Goal: Task Accomplishment & Management: Manage account settings

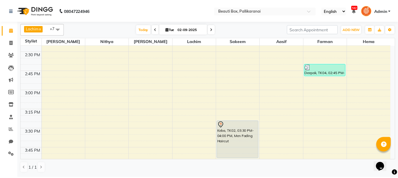
scroll to position [498, 0]
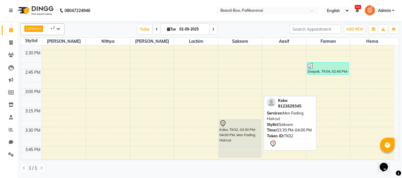
click at [238, 141] on div "Keba, TK02, 03:30 PM-04:00 PM, Men Fading Haircut" at bounding box center [240, 139] width 42 height 38
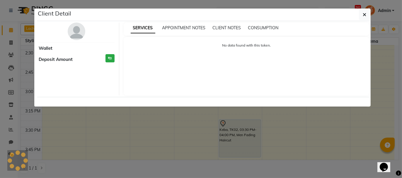
select select "7"
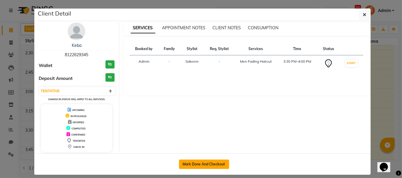
click at [207, 165] on button "Mark Done And Checkout" at bounding box center [204, 164] width 50 height 9
select select "service"
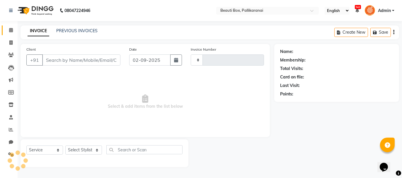
type input "2447"
select select "11"
type input "8122629345"
select select "7616"
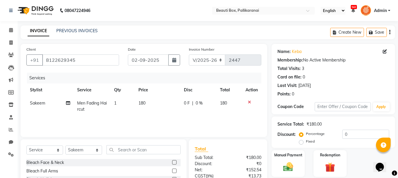
click at [145, 108] on td "180" at bounding box center [157, 106] width 45 height 19
select select "7616"
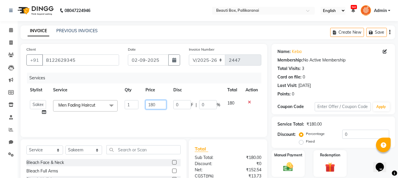
click at [155, 104] on input "180" at bounding box center [155, 104] width 21 height 9
click at [152, 104] on input "180" at bounding box center [155, 104] width 21 height 9
type input "200"
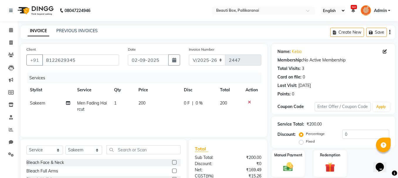
click at [162, 115] on td "200" at bounding box center [157, 106] width 45 height 19
select select "7616"
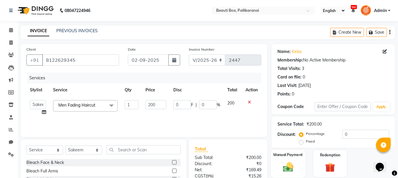
click at [295, 161] on div "Manual Payment" at bounding box center [288, 164] width 34 height 28
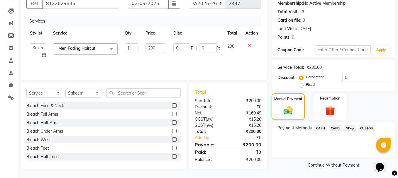
click at [350, 128] on span "GPay" at bounding box center [350, 128] width 12 height 7
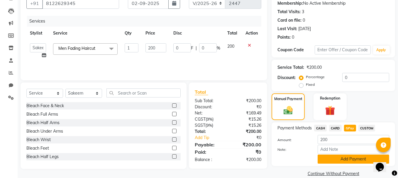
click at [349, 159] on button "Add Payment" at bounding box center [354, 159] width 72 height 9
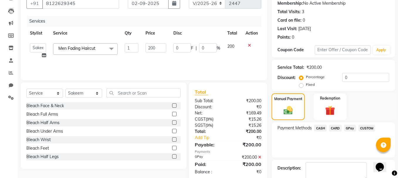
scroll to position [89, 0]
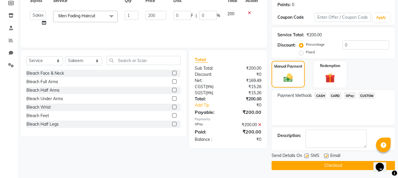
click at [343, 164] on button "Checkout" at bounding box center [332, 165] width 123 height 9
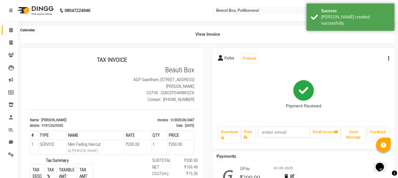
click at [11, 30] on icon at bounding box center [11, 30] width 4 height 4
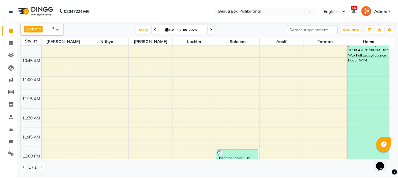
scroll to position [172, 0]
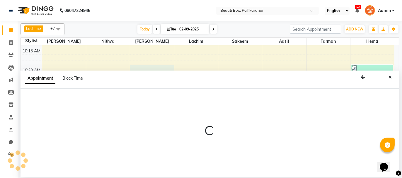
select select "40097"
select select "tentative"
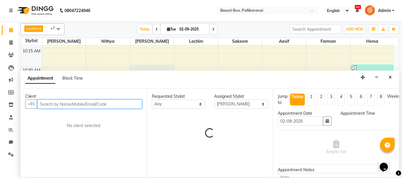
select select "630"
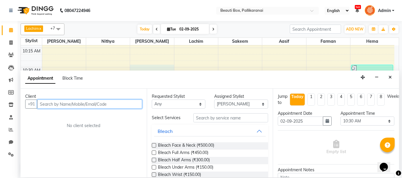
click at [113, 103] on input "text" at bounding box center [89, 104] width 105 height 9
type input "Y"
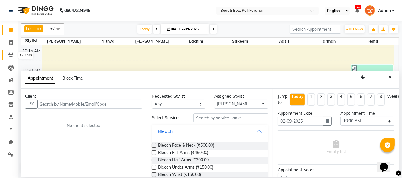
click at [9, 54] on icon at bounding box center [11, 55] width 6 height 4
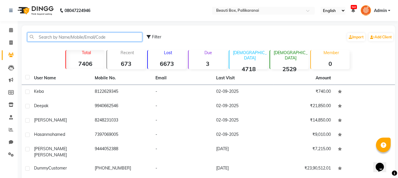
click at [43, 35] on input "text" at bounding box center [84, 37] width 115 height 9
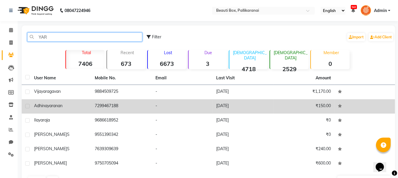
scroll to position [32, 0]
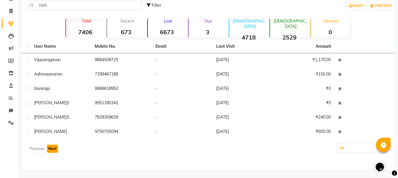
click at [52, 148] on button "Next" at bounding box center [52, 149] width 11 height 8
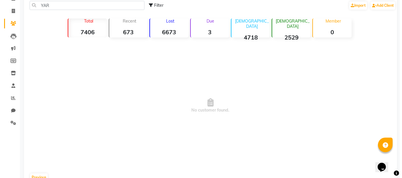
scroll to position [0, 0]
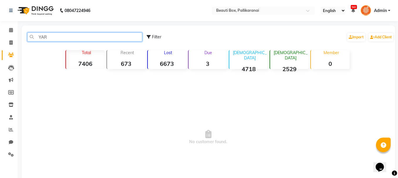
click at [46, 37] on input "YAR" at bounding box center [84, 37] width 115 height 9
type input "Y"
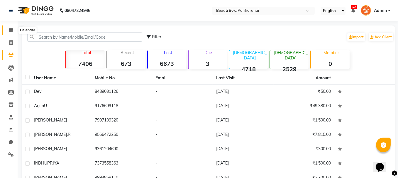
click at [9, 31] on span at bounding box center [11, 30] width 10 height 7
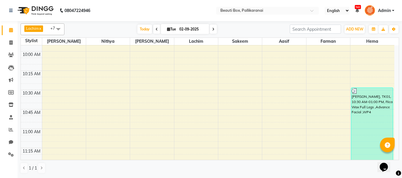
scroll to position [147, 0]
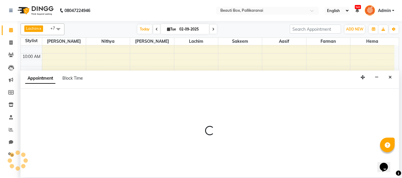
select select "40097"
select select "tentative"
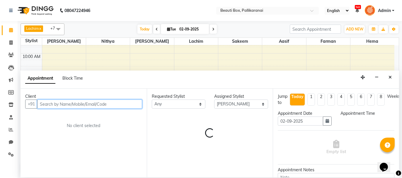
select select "630"
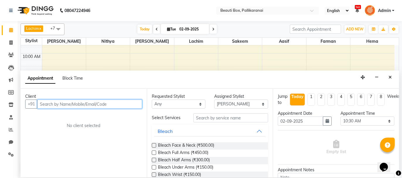
click at [111, 104] on input "text" at bounding box center [89, 104] width 105 height 9
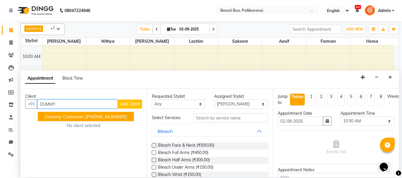
click at [80, 119] on span "Dummy Customer" at bounding box center [64, 117] width 39 height 6
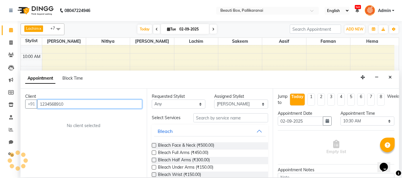
type input "1234568910"
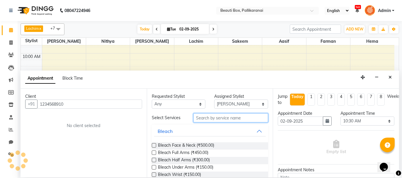
click at [196, 120] on input "text" at bounding box center [231, 117] width 75 height 9
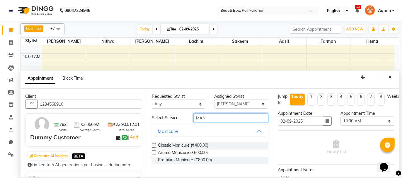
type input "MANI"
click at [155, 153] on label at bounding box center [154, 153] width 4 height 4
click at [155, 153] on input "checkbox" at bounding box center [154, 154] width 4 height 4
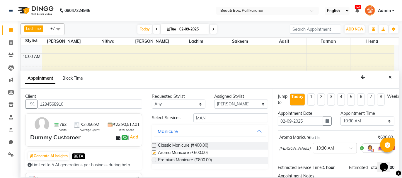
checkbox input "false"
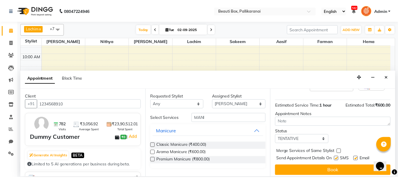
scroll to position [65, 0]
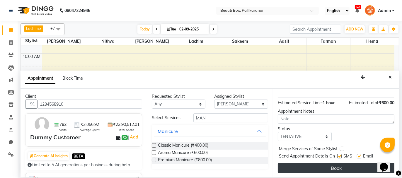
click at [325, 170] on button "Book" at bounding box center [336, 168] width 117 height 11
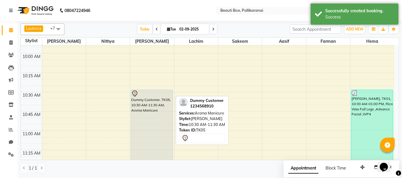
click at [163, 136] on div "Dummy Customer, TK05, 10:30 AM-11:30 AM, Aroma Manicure" at bounding box center [152, 127] width 42 height 75
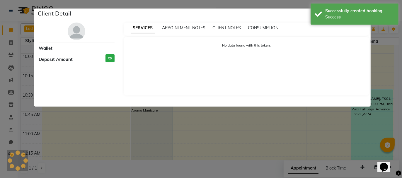
select select "7"
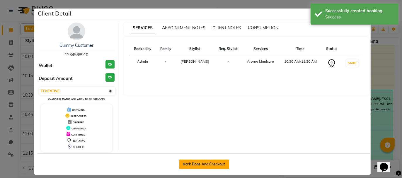
click at [201, 160] on button "Mark Done And Checkout" at bounding box center [204, 164] width 50 height 9
select select "service"
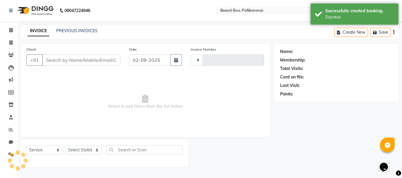
type input "2448"
select select "11"
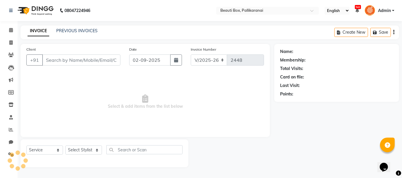
type input "1234568910"
select select "40097"
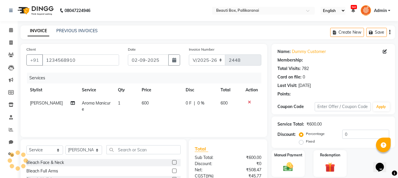
scroll to position [56, 0]
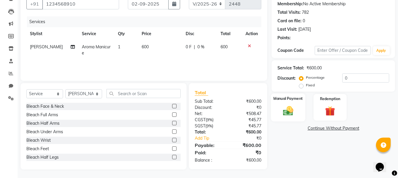
click at [296, 115] on img at bounding box center [288, 111] width 17 height 12
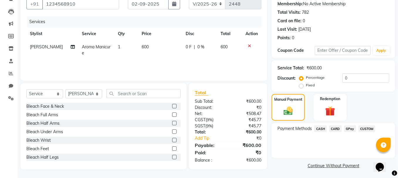
click at [348, 129] on span "GPay" at bounding box center [350, 128] width 12 height 7
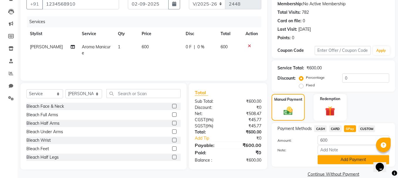
click at [343, 159] on button "Add Payment" at bounding box center [354, 159] width 72 height 9
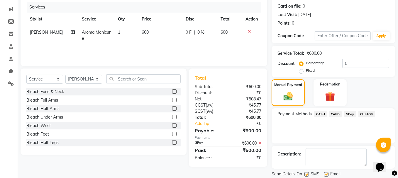
scroll to position [89, 0]
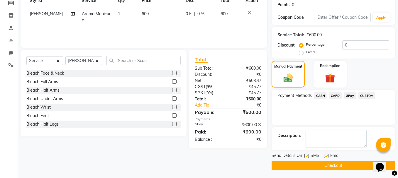
click at [340, 165] on button "Checkout" at bounding box center [332, 165] width 123 height 9
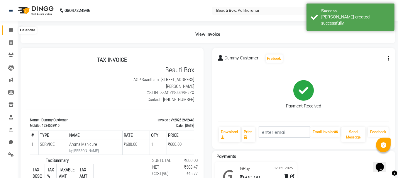
click at [12, 29] on icon at bounding box center [11, 30] width 4 height 4
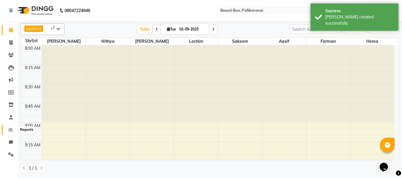
click at [10, 129] on icon at bounding box center [11, 130] width 4 height 4
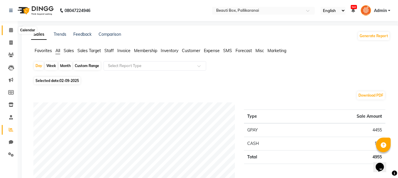
click at [9, 30] on icon at bounding box center [11, 30] width 4 height 4
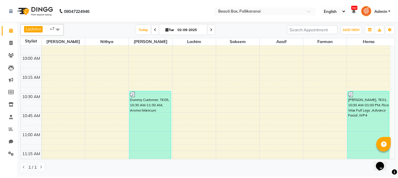
scroll to position [235, 0]
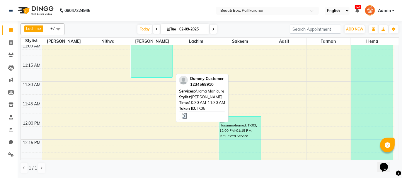
click at [155, 65] on div "Dummy Customer, TK05, 10:30 AM-11:30 AM, Aroma Manicure" at bounding box center [152, 39] width 42 height 75
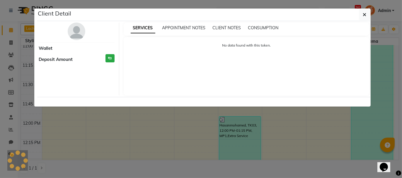
select select "3"
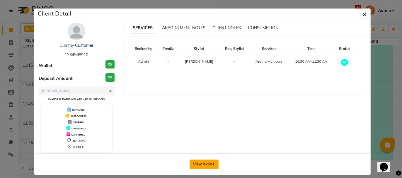
click at [206, 162] on button "View Invoice" at bounding box center [204, 164] width 29 height 9
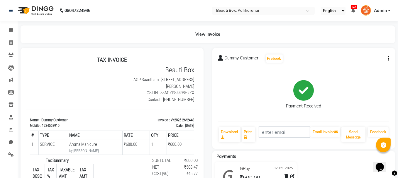
click at [388, 59] on icon "button" at bounding box center [388, 59] width 1 height 0
click at [360, 66] on div "Edit Invoice" at bounding box center [359, 65] width 40 height 7
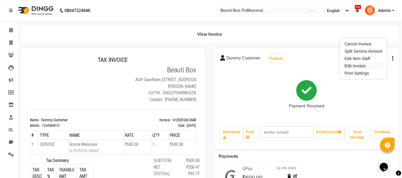
select select "service"
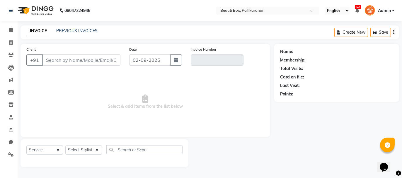
type input "1234568910"
type input "V/2025-26/2448"
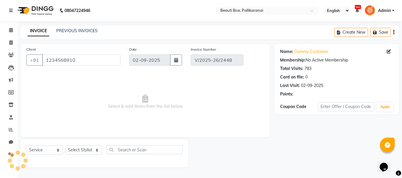
select select "select"
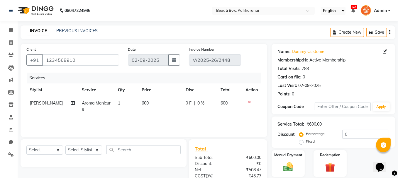
scroll to position [68, 0]
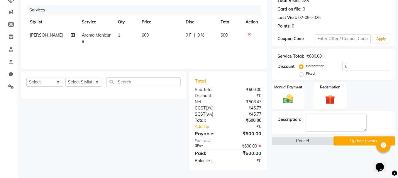
click at [259, 146] on icon at bounding box center [259, 146] width 3 height 4
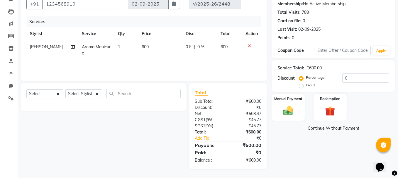
scroll to position [56, 0]
click at [290, 113] on img at bounding box center [288, 112] width 17 height 12
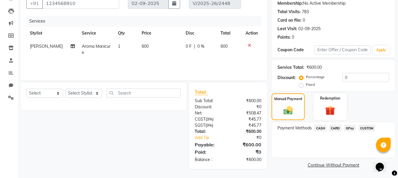
click at [320, 128] on span "CASH" at bounding box center [320, 128] width 13 height 7
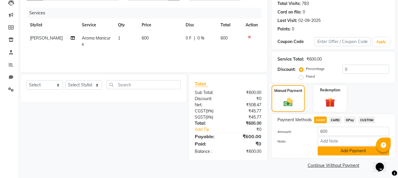
click at [339, 150] on button "Add Payment" at bounding box center [354, 151] width 72 height 9
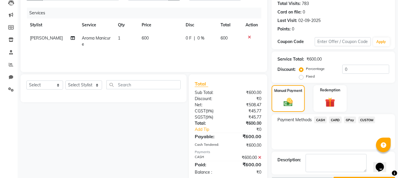
scroll to position [81, 0]
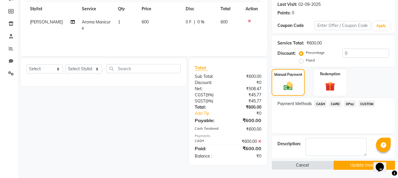
click at [351, 167] on button "Update Invoice" at bounding box center [364, 165] width 62 height 9
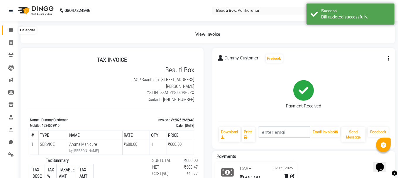
click at [11, 29] on icon at bounding box center [11, 30] width 4 height 4
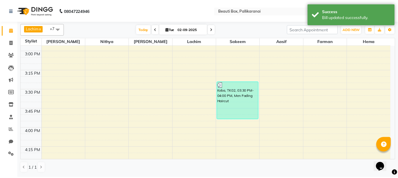
scroll to position [637, 0]
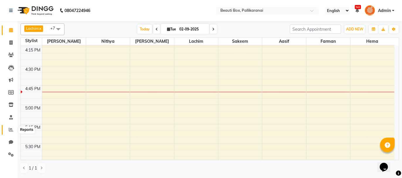
click at [10, 128] on icon at bounding box center [11, 130] width 4 height 4
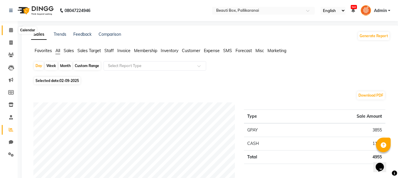
click at [10, 30] on icon at bounding box center [11, 30] width 4 height 4
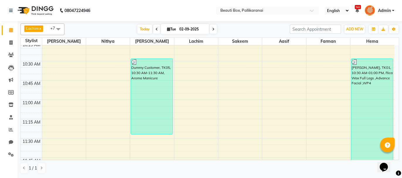
scroll to position [176, 0]
